Goal: Task Accomplishment & Management: Manage account settings

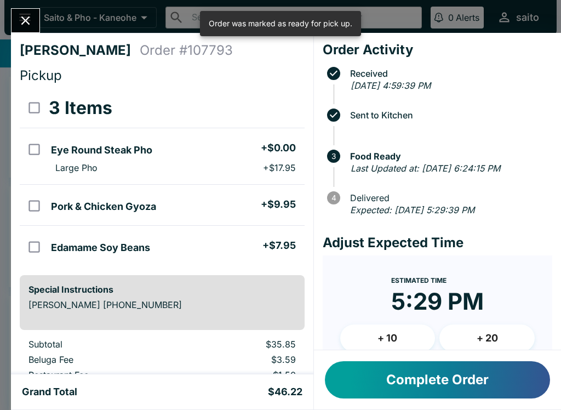
click at [21, 23] on icon "Close" at bounding box center [25, 20] width 15 height 15
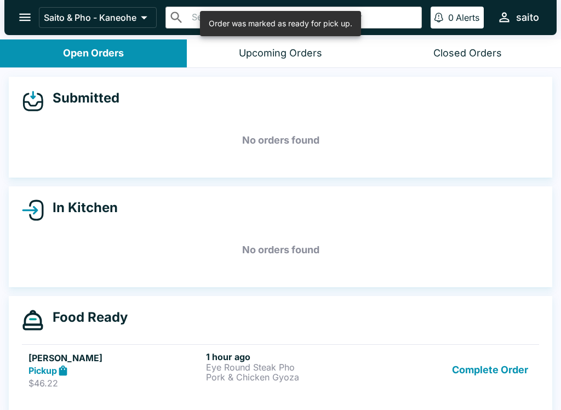
click at [489, 368] on button "Complete Order" at bounding box center [489, 370] width 85 height 38
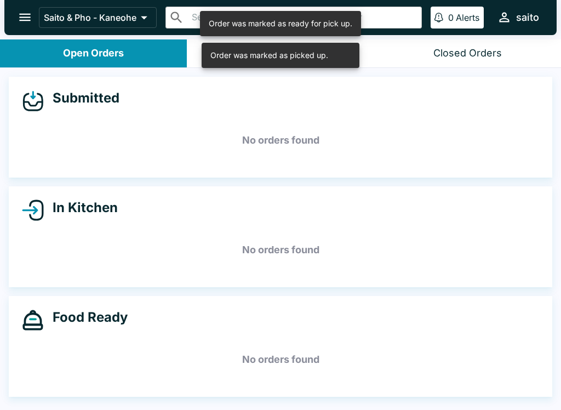
scroll to position [2, 0]
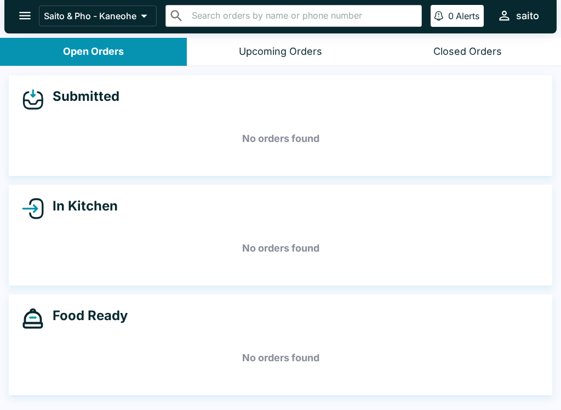
click at [25, 10] on icon "open drawer" at bounding box center [25, 15] width 15 height 15
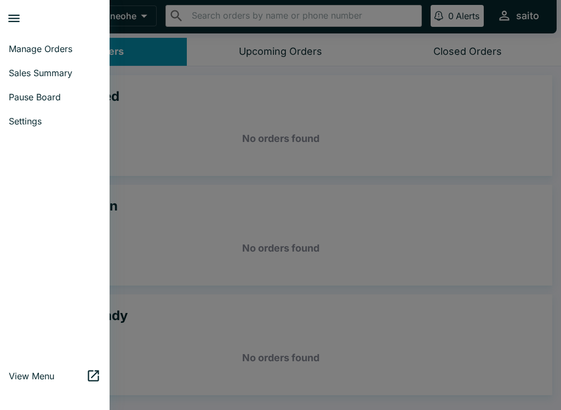
click at [24, 101] on span "Pause Board" at bounding box center [55, 96] width 92 height 11
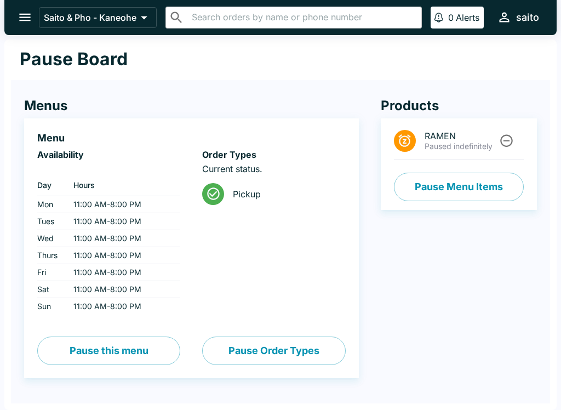
click at [471, 175] on button "Pause Menu Items" at bounding box center [459, 187] width 130 height 28
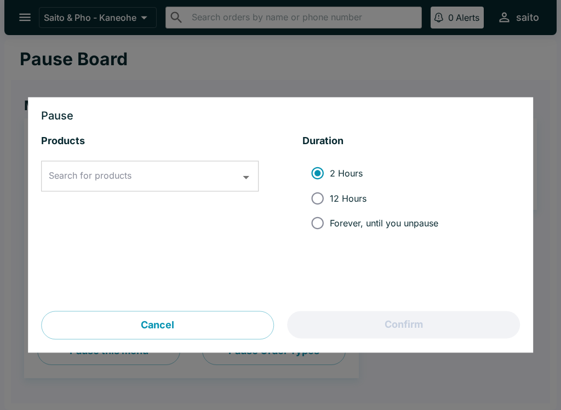
click at [190, 175] on input "Search for products" at bounding box center [141, 176] width 191 height 21
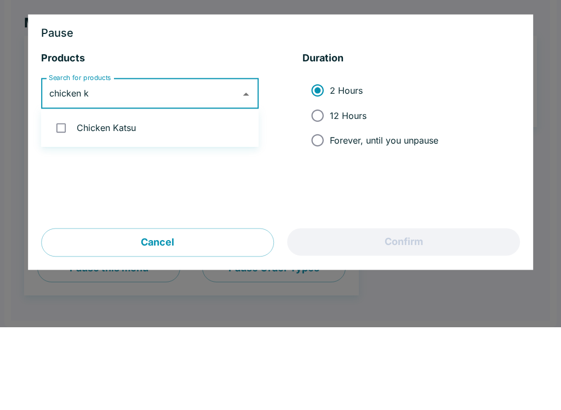
type input "chicken ka"
click at [62, 199] on input "checkbox" at bounding box center [61, 210] width 22 height 22
checkbox input "true"
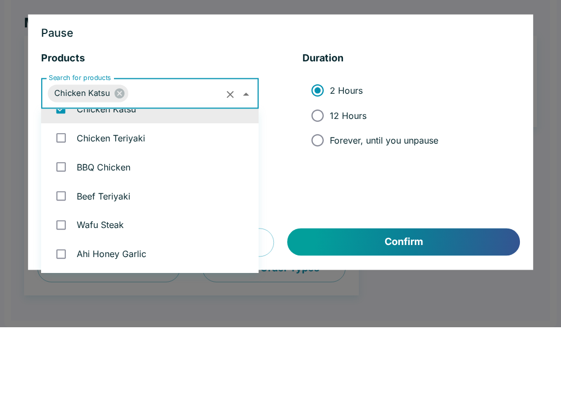
scroll to position [1797, 0]
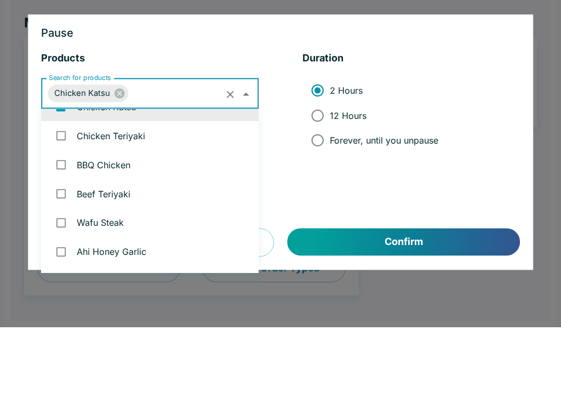
click at [59, 207] on input "checkbox" at bounding box center [61, 218] width 22 height 22
checkbox input "true"
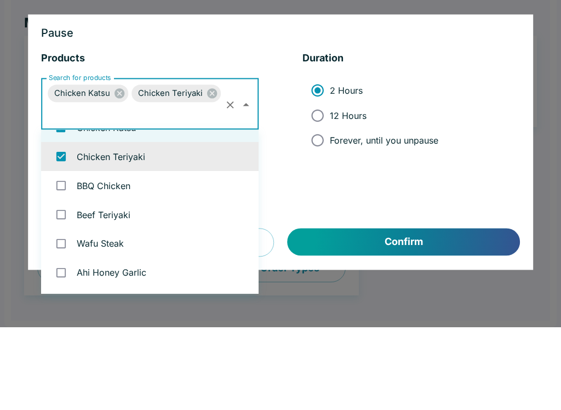
click at [330, 186] on input "12 Hours" at bounding box center [317, 198] width 25 height 25
radio input "true"
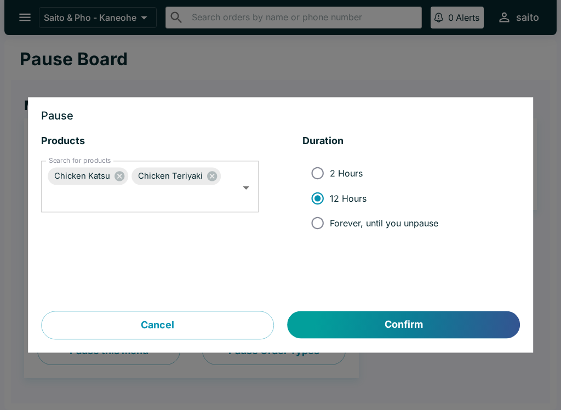
click at [429, 317] on button "Confirm" at bounding box center [404, 324] width 232 height 27
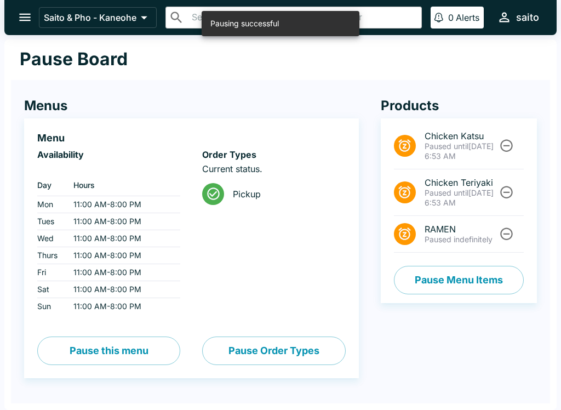
click at [34, 27] on button "open drawer" at bounding box center [25, 17] width 28 height 28
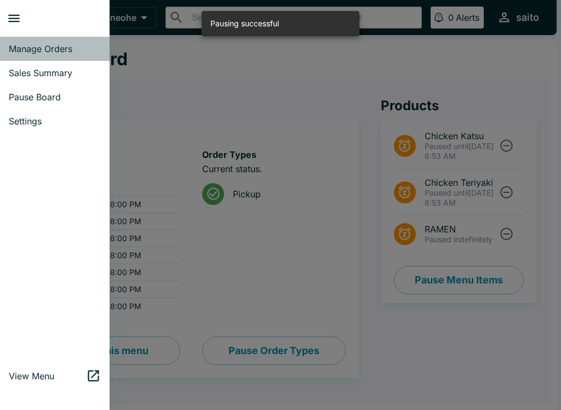
click at [50, 49] on span "Manage Orders" at bounding box center [55, 48] width 92 height 11
